Goal: Browse casually: Explore the website without a specific task or goal

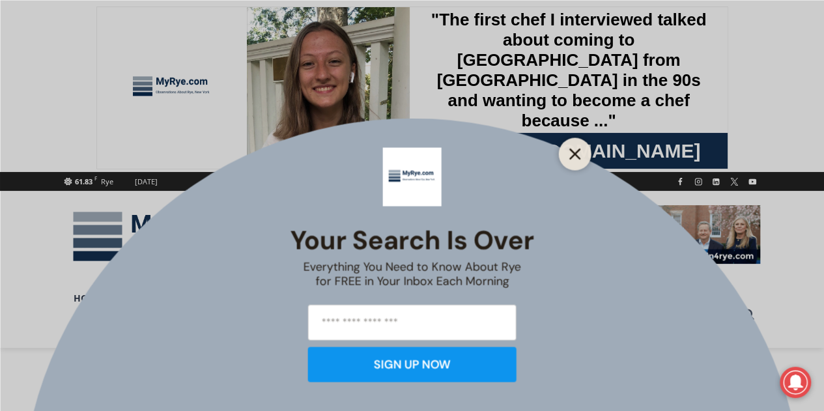
click at [574, 154] on line "Close" at bounding box center [574, 153] width 9 height 9
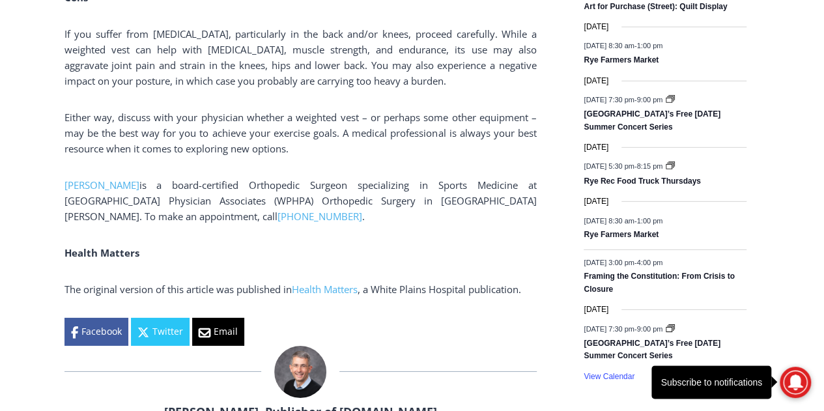
scroll to position [1907, 0]
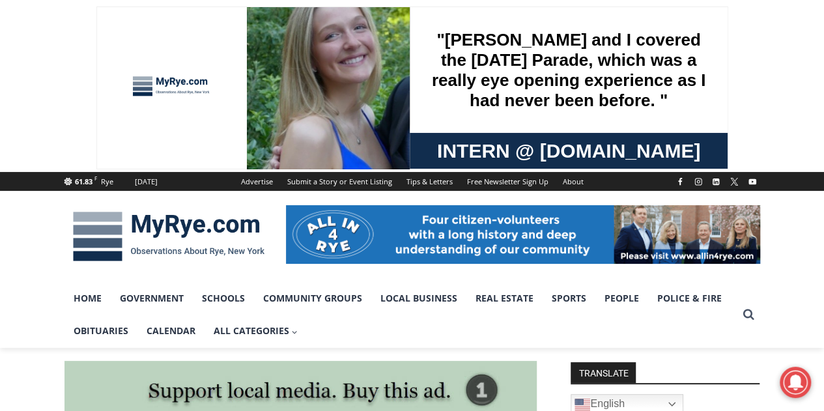
click at [488, 68] on div ""[PERSON_NAME] and I covered the [DATE] Parade, which was a really eye opening …" at bounding box center [568, 70] width 287 height 126
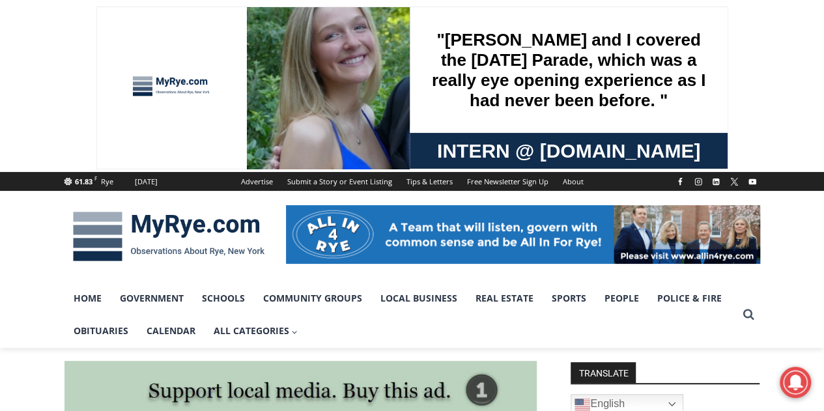
click at [483, 234] on img at bounding box center [523, 234] width 474 height 59
